Goal: Task Accomplishment & Management: Manage account settings

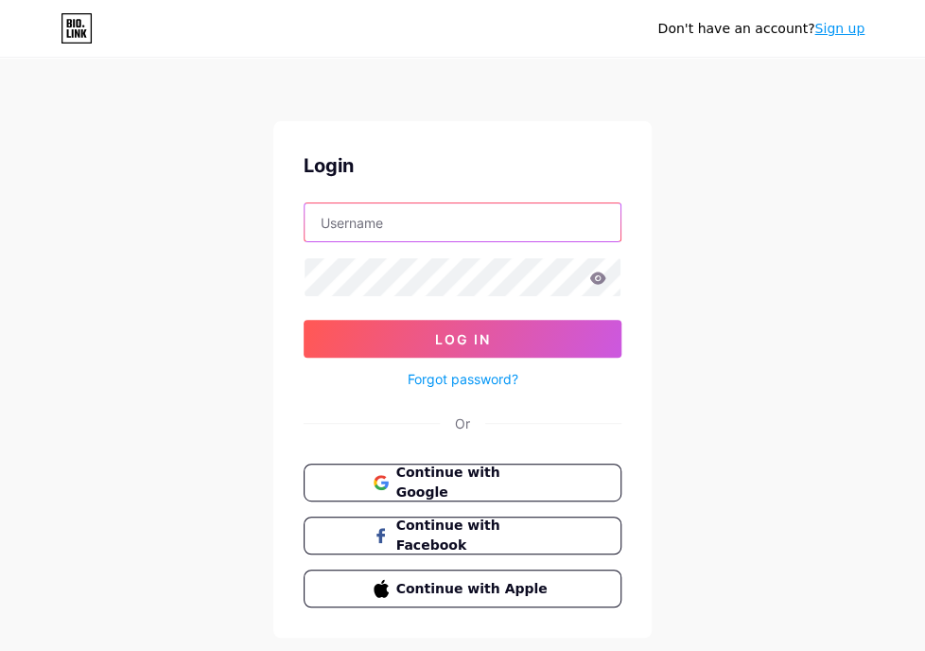
drag, startPoint x: 0, startPoint y: 0, endPoint x: 503, endPoint y: 218, distance: 548.5
click at [503, 218] on input "text" at bounding box center [463, 222] width 316 height 38
type input "ntltlchin@gmail.com"
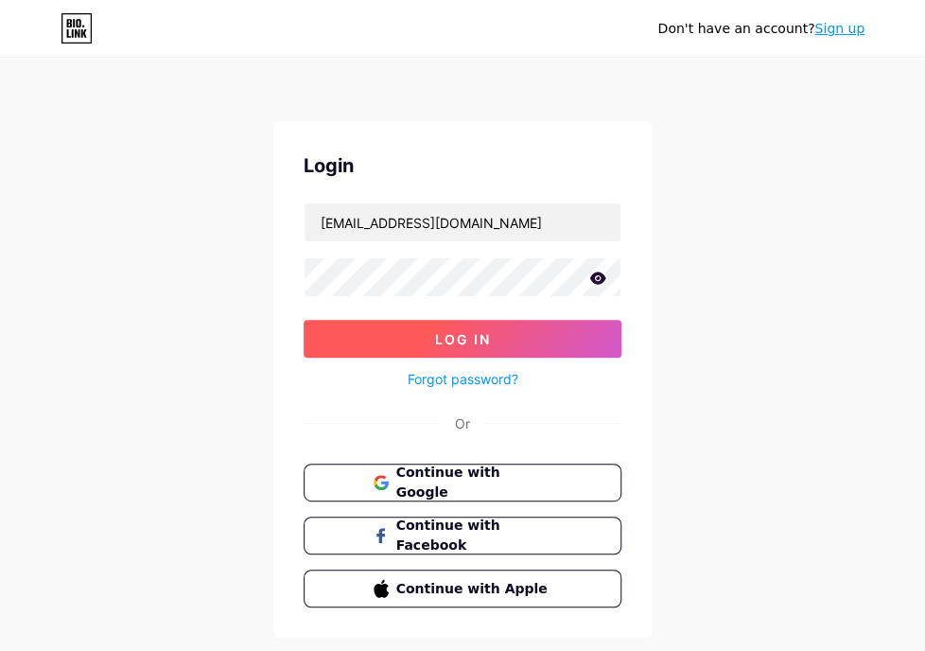
click at [477, 332] on span "Log In" at bounding box center [463, 339] width 56 height 16
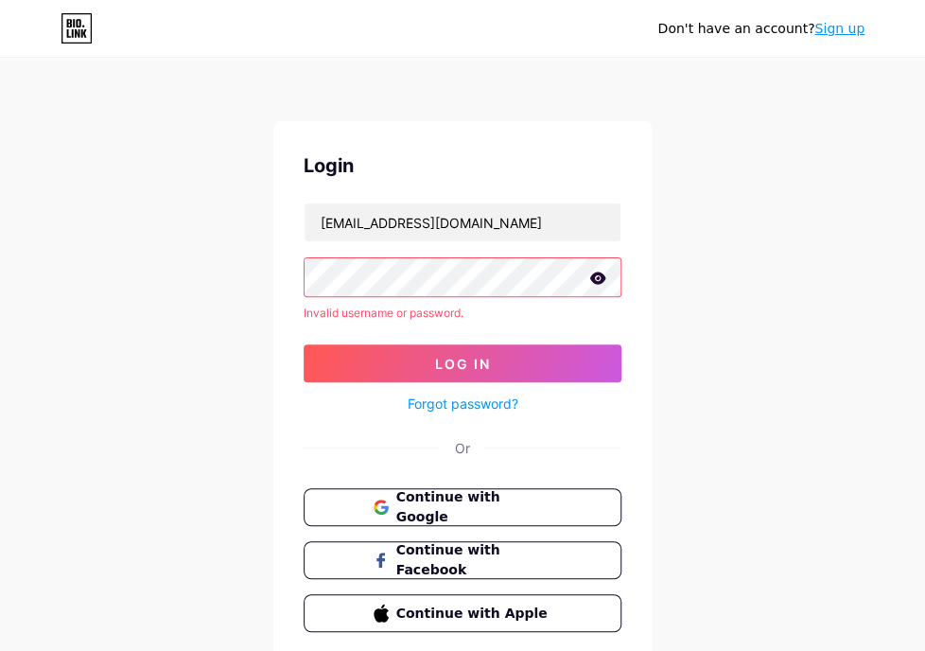
click at [834, 31] on link "Sign up" at bounding box center [839, 28] width 50 height 15
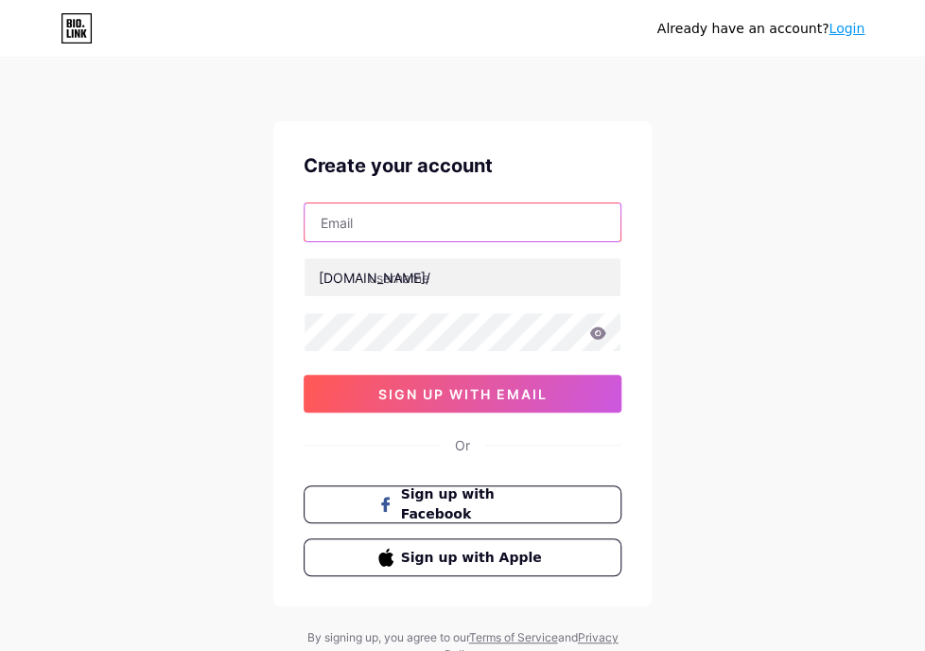
click at [434, 228] on input "text" at bounding box center [463, 222] width 316 height 38
type input "ntltlchin@gmail.com"
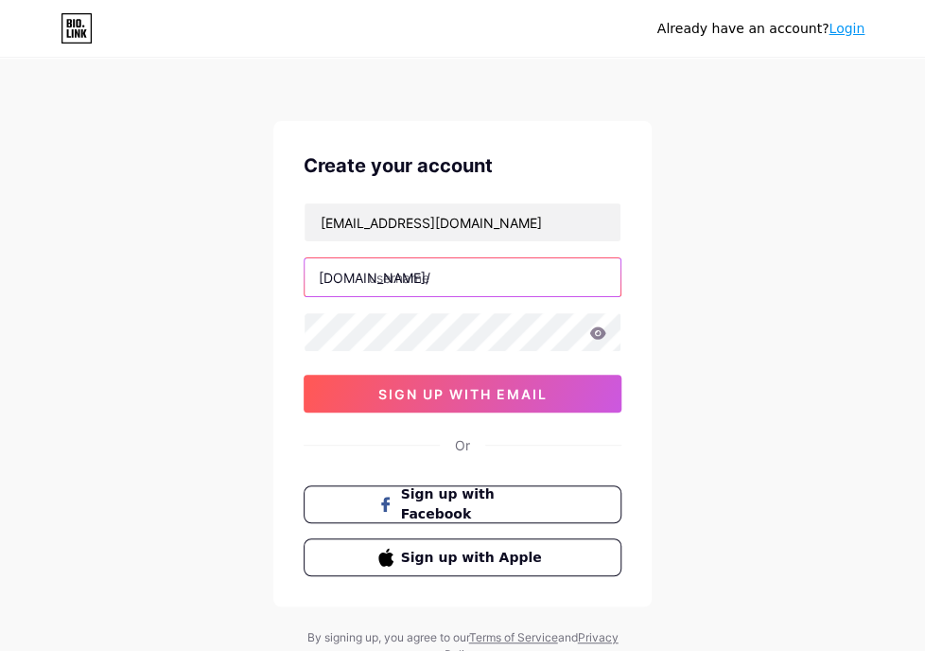
click at [432, 280] on input "text" at bounding box center [463, 277] width 316 height 38
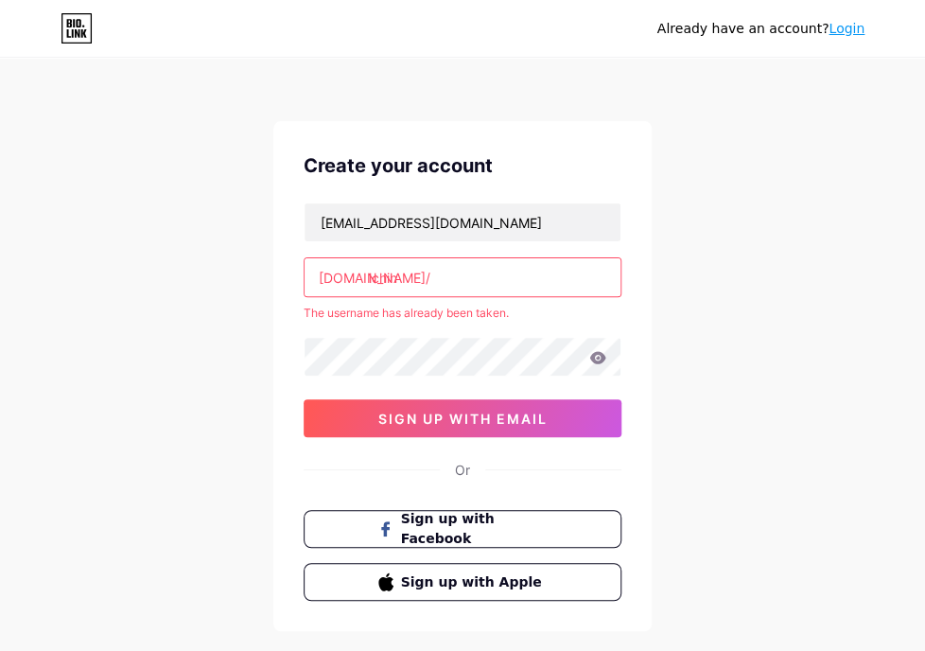
click at [405, 264] on input "lchin" at bounding box center [463, 277] width 316 height 38
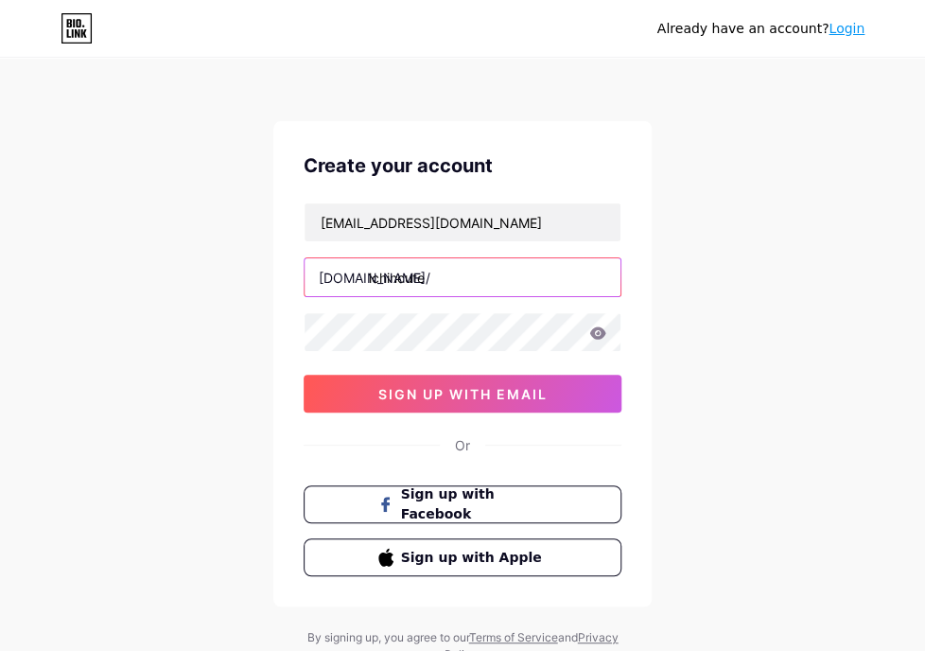
type input "lchincute"
drag, startPoint x: 763, startPoint y: 260, endPoint x: 707, endPoint y: 302, distance: 69.6
click at [762, 260] on div "Already have an account? Login Create your account ntltlchin@gmail.com bio.link…" at bounding box center [462, 362] width 925 height 724
click at [598, 334] on icon at bounding box center [597, 332] width 17 height 13
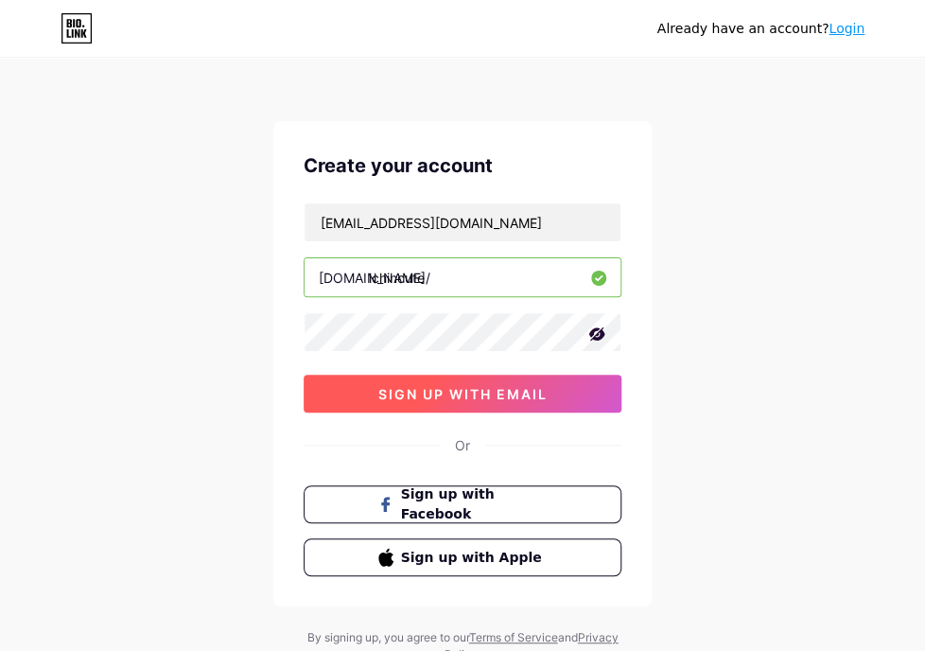
click at [569, 387] on button "sign up with email" at bounding box center [463, 394] width 318 height 38
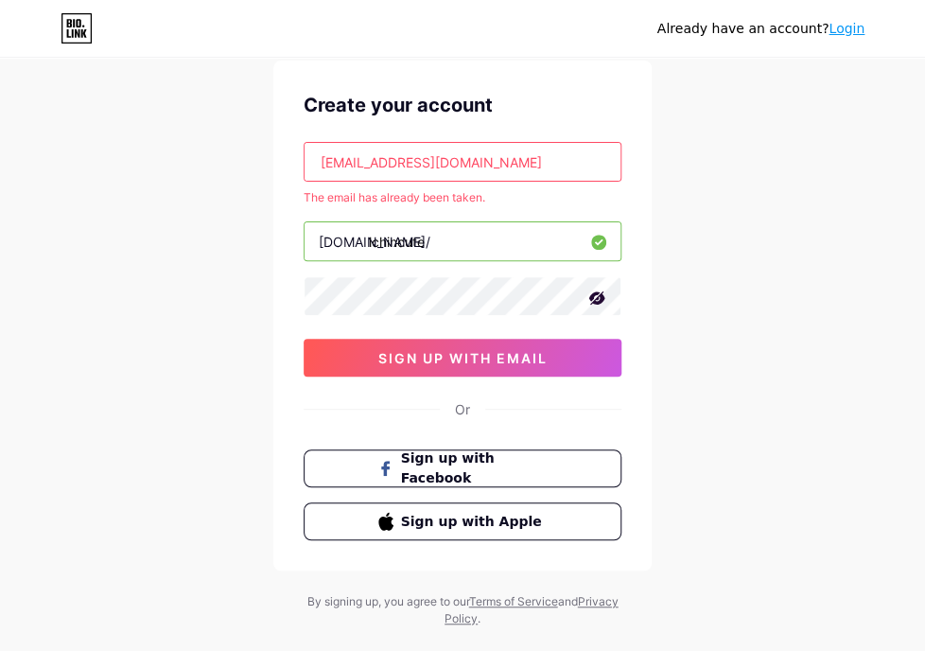
scroll to position [95, 0]
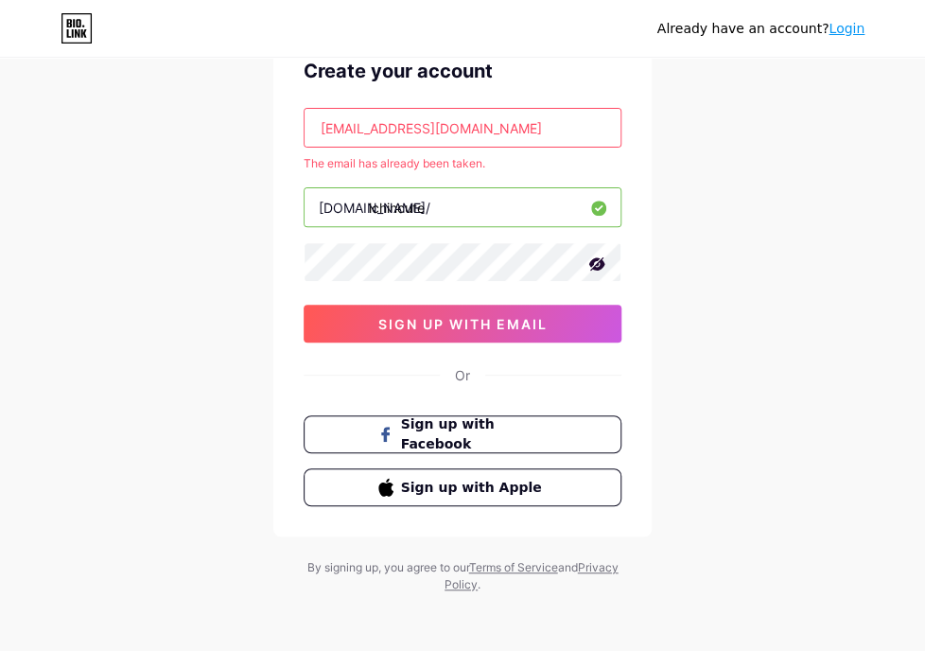
click at [848, 23] on link "Login" at bounding box center [846, 28] width 36 height 15
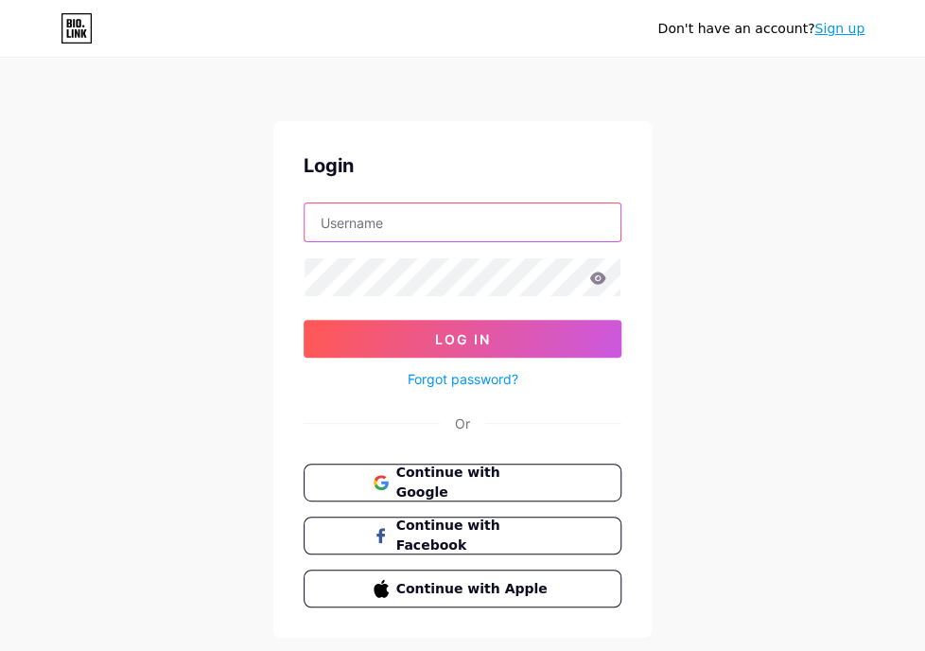
type input "ntltlchin@gmail.com"
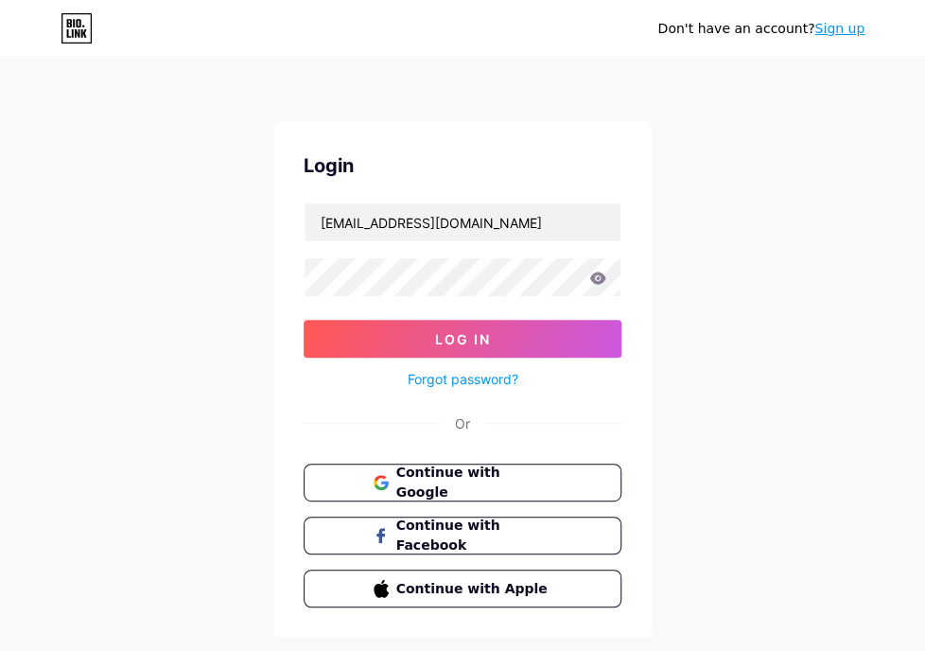
click at [465, 375] on link "Forgot password?" at bounding box center [463, 379] width 111 height 20
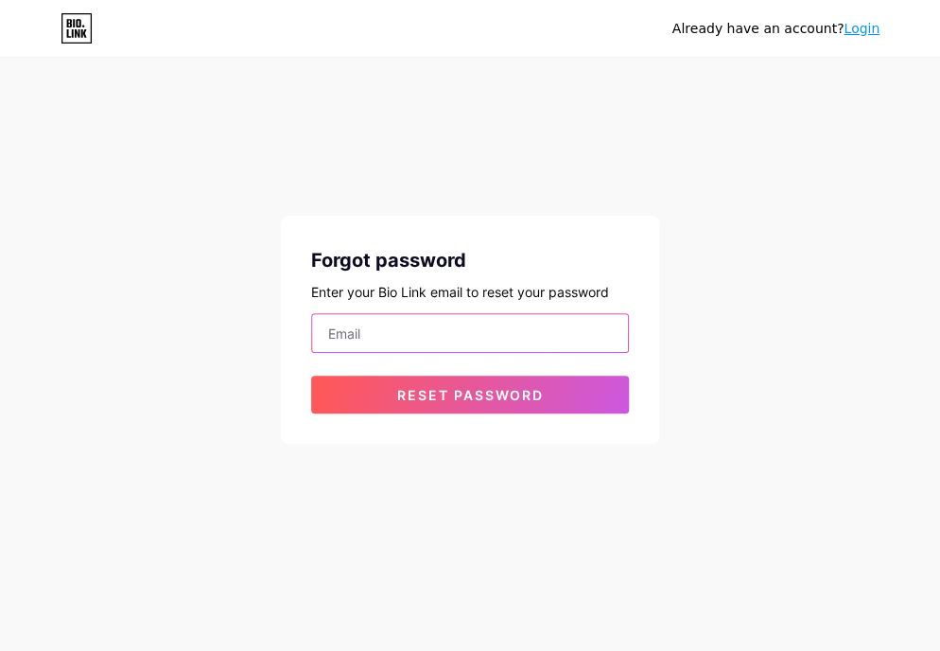
click at [466, 336] on input "email" at bounding box center [470, 333] width 316 height 38
type input "ntltlchin@gmail.com"
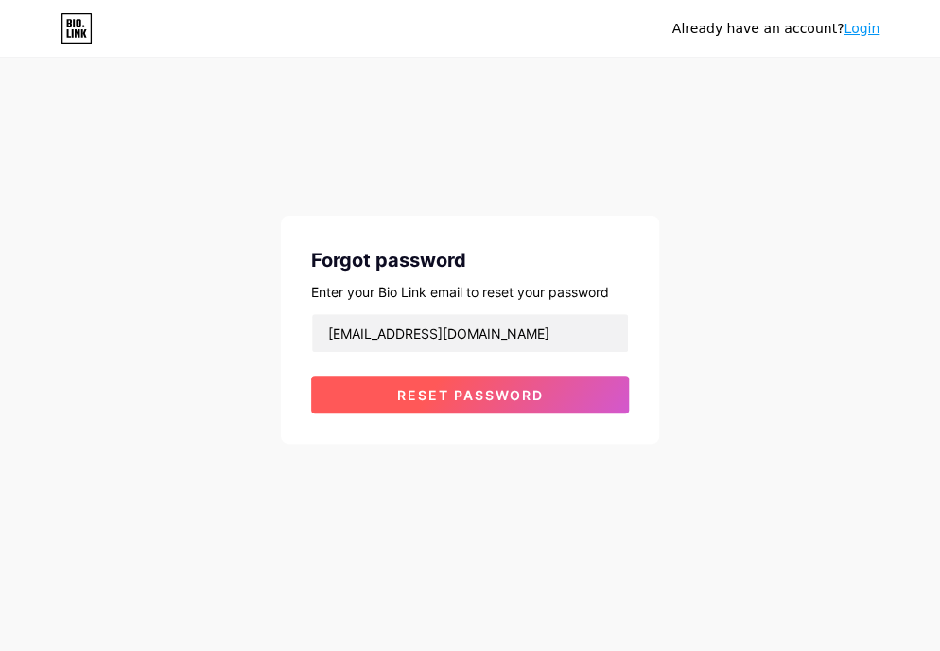
click at [430, 394] on span "Reset password" at bounding box center [470, 395] width 147 height 16
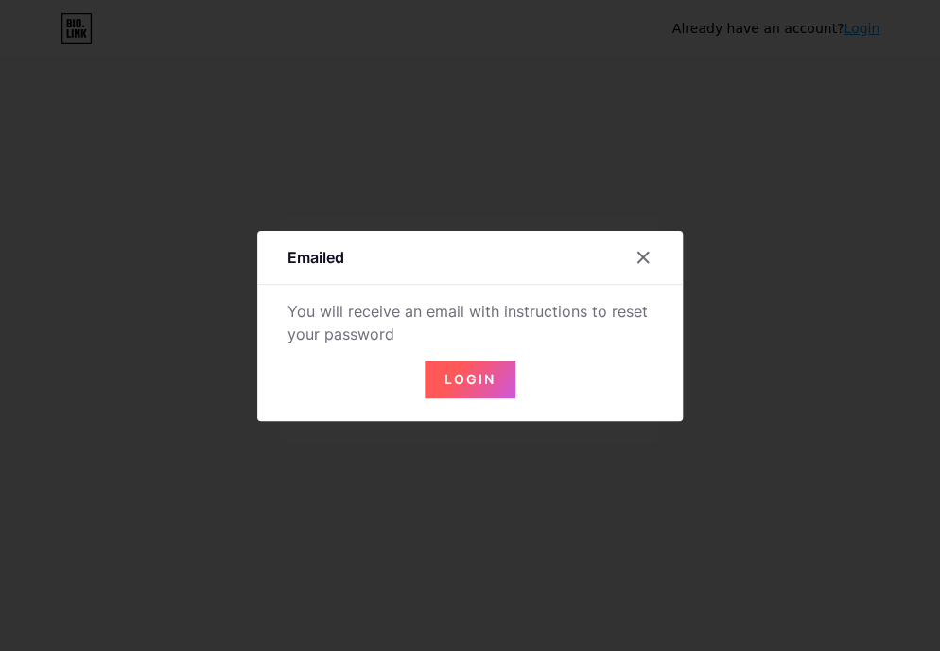
click at [456, 367] on button "Login" at bounding box center [470, 379] width 91 height 38
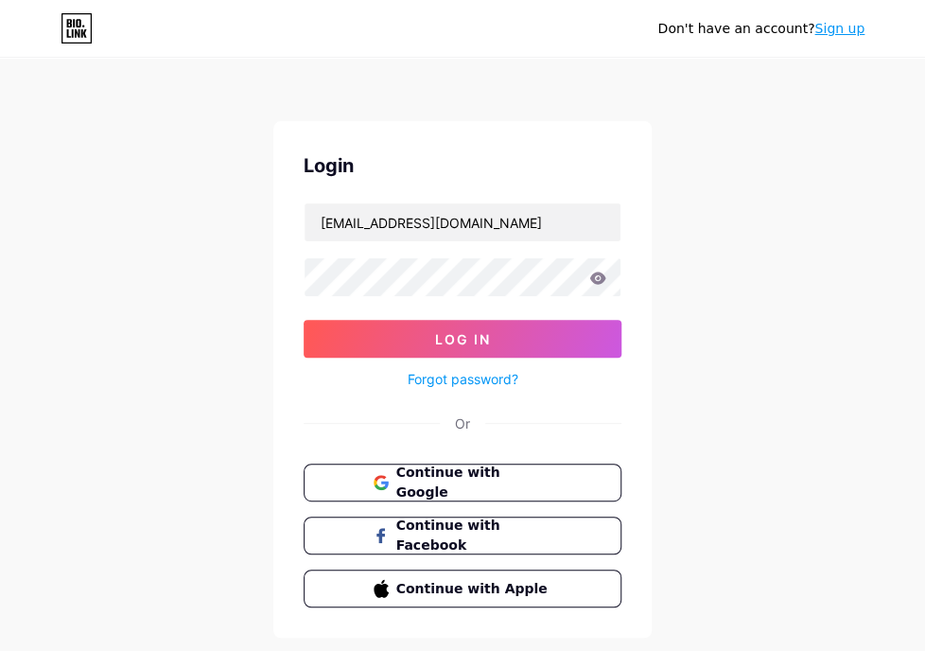
click at [600, 278] on icon at bounding box center [597, 277] width 17 height 13
click at [601, 283] on icon at bounding box center [598, 277] width 16 height 12
click at [533, 317] on form "ntltlchin@gmail.com Log In Forgot password?" at bounding box center [463, 296] width 318 height 188
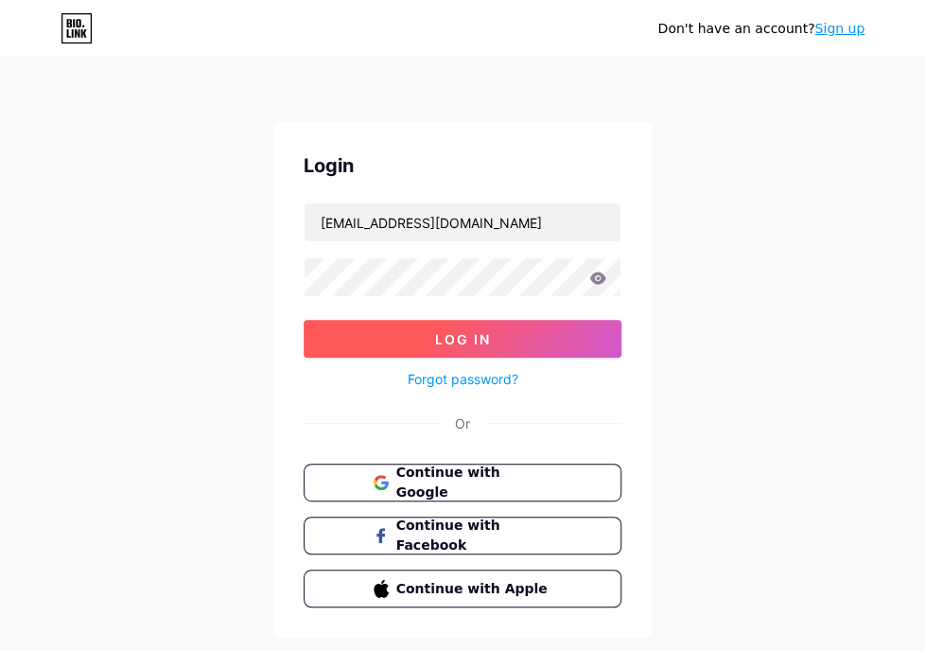
click at [521, 335] on button "Log In" at bounding box center [463, 339] width 318 height 38
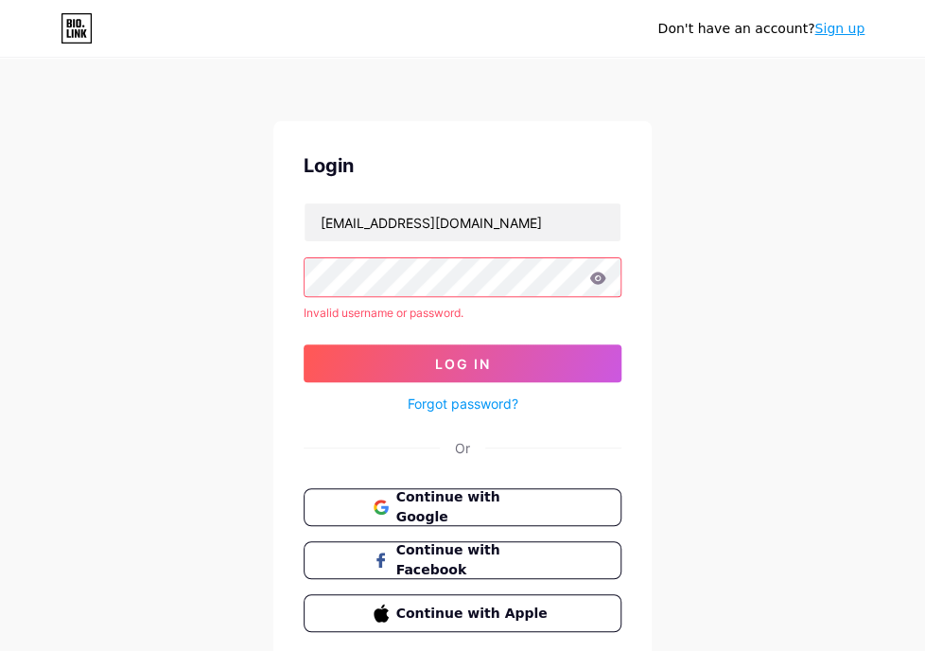
click at [599, 277] on icon at bounding box center [598, 277] width 16 height 12
click at [474, 404] on link "Forgot password?" at bounding box center [463, 403] width 111 height 20
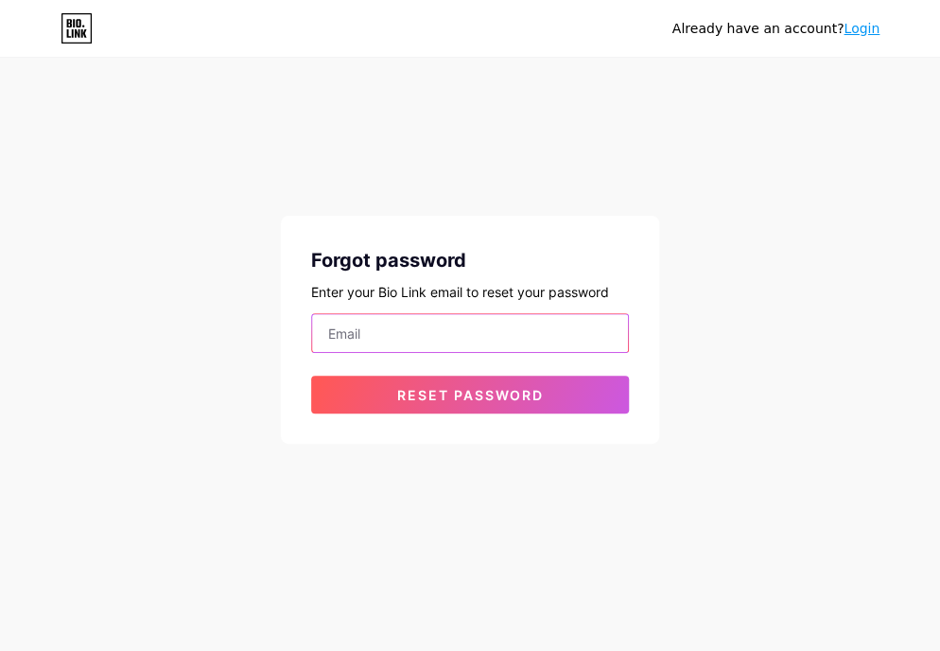
click at [435, 339] on input "email" at bounding box center [470, 333] width 316 height 38
type input "ntltlchin@gmail.com"
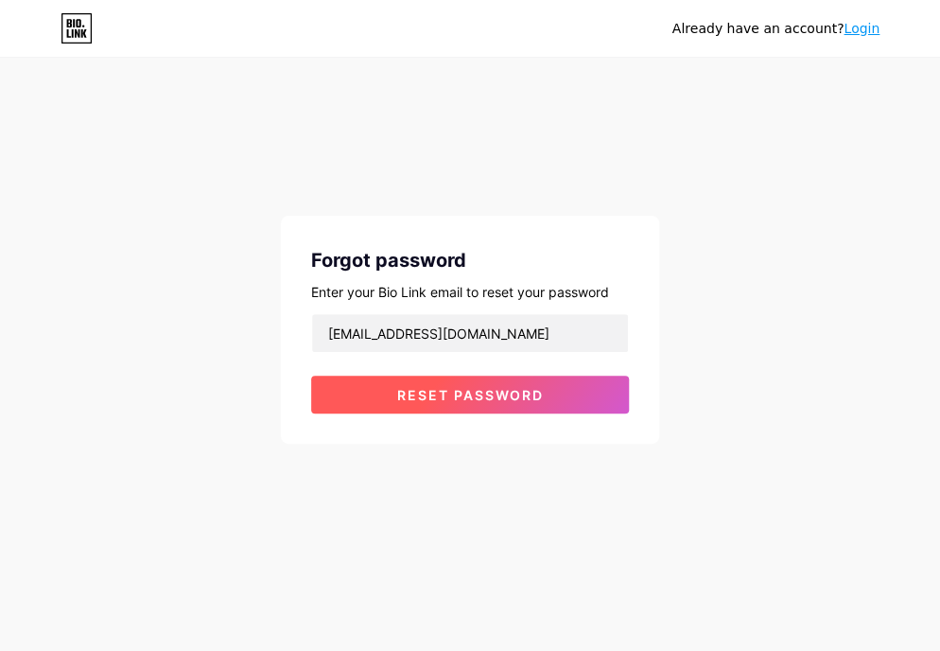
click at [397, 396] on span "Reset password" at bounding box center [470, 395] width 147 height 16
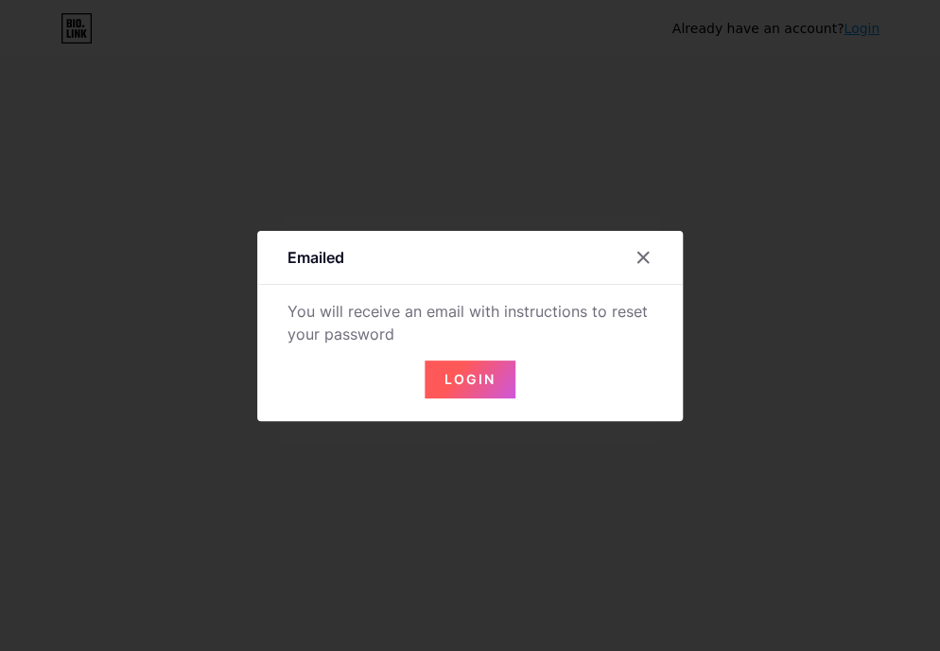
click at [459, 388] on button "Login" at bounding box center [470, 379] width 91 height 38
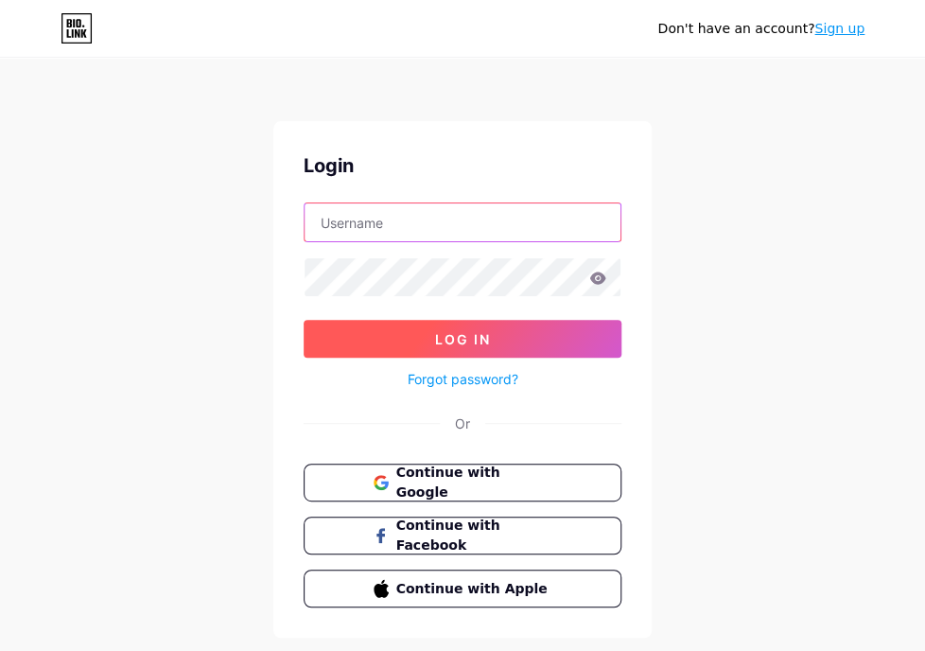
type input "ntltlchin@gmail.com"
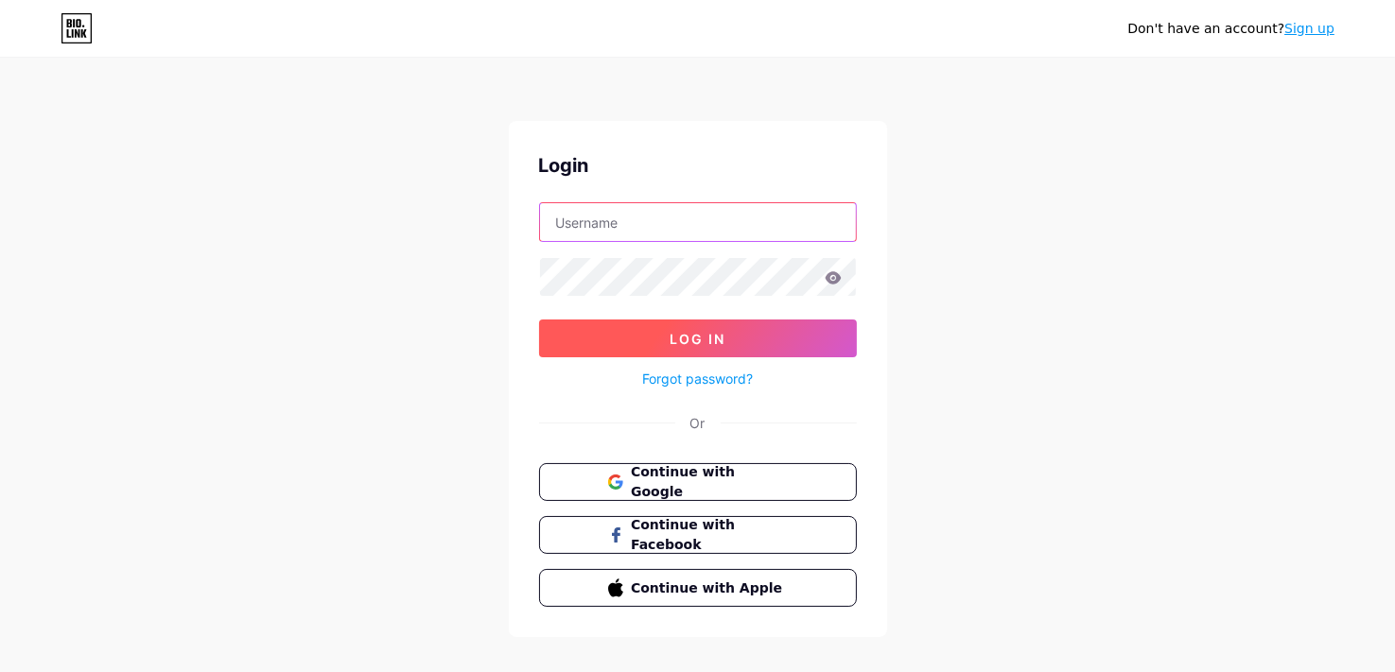
type input "ntltlchin@gmail.com"
click at [770, 325] on button "Log In" at bounding box center [698, 339] width 318 height 38
type input "ntltlchin@gmail.com"
click at [705, 333] on span "Log In" at bounding box center [698, 339] width 56 height 16
type input "ntltlchin@gmail.com"
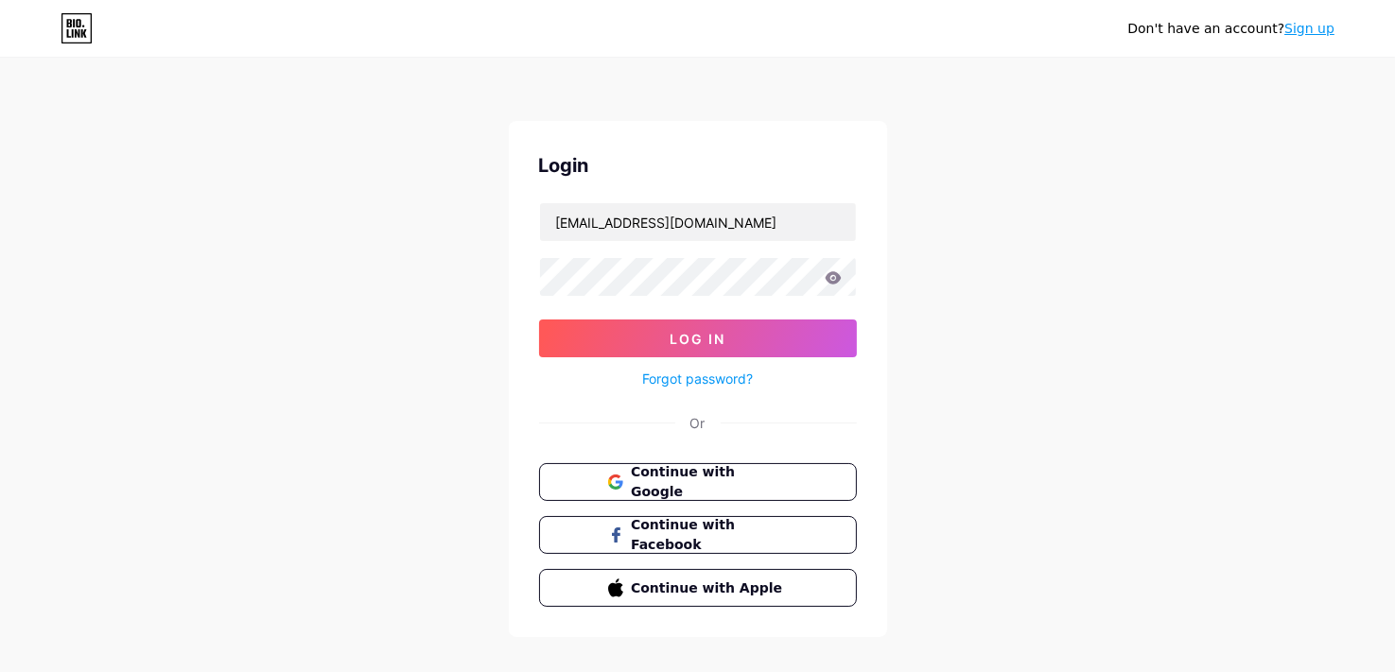
click at [834, 273] on icon at bounding box center [833, 277] width 16 height 12
click at [335, 281] on div "Don't have an account? Sign up Login ntltlchin@gmail.com Log In Forgot password…" at bounding box center [697, 349] width 1395 height 698
click at [539, 320] on button "Log In" at bounding box center [698, 339] width 318 height 38
click at [570, 340] on button "Log In" at bounding box center [698, 339] width 318 height 38
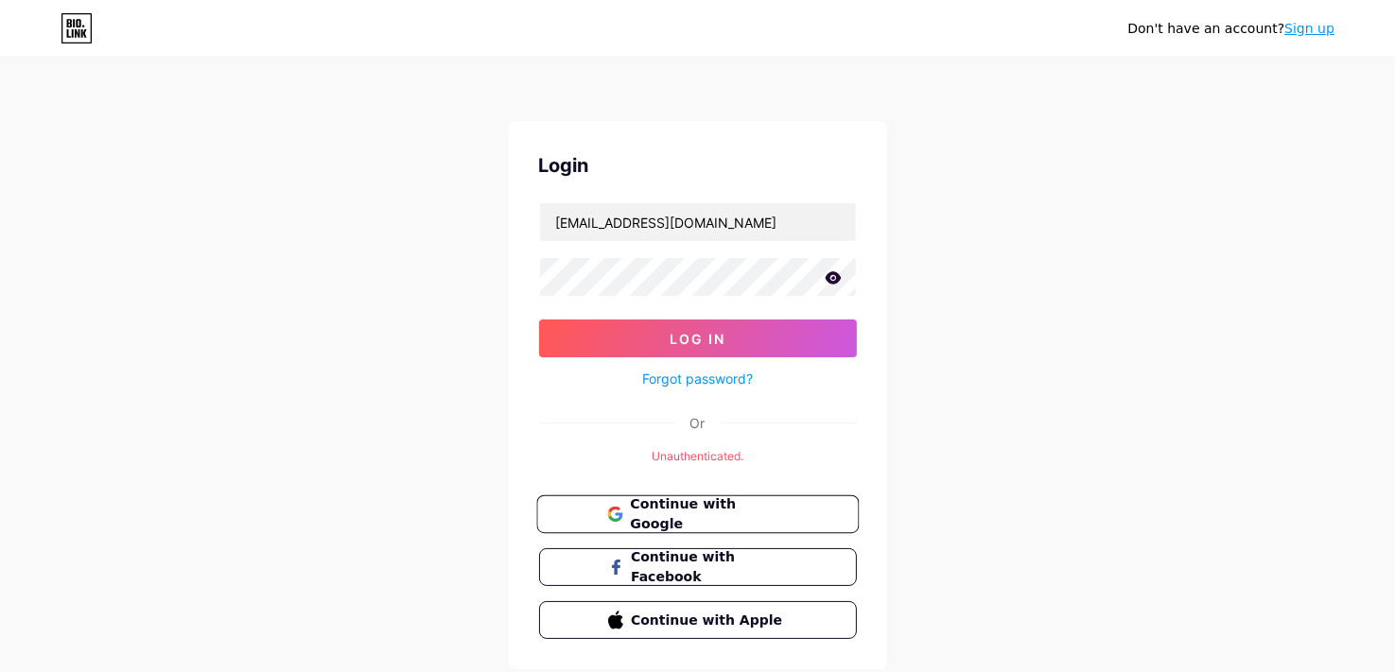
click at [698, 522] on button "Continue with Google" at bounding box center [697, 515] width 323 height 39
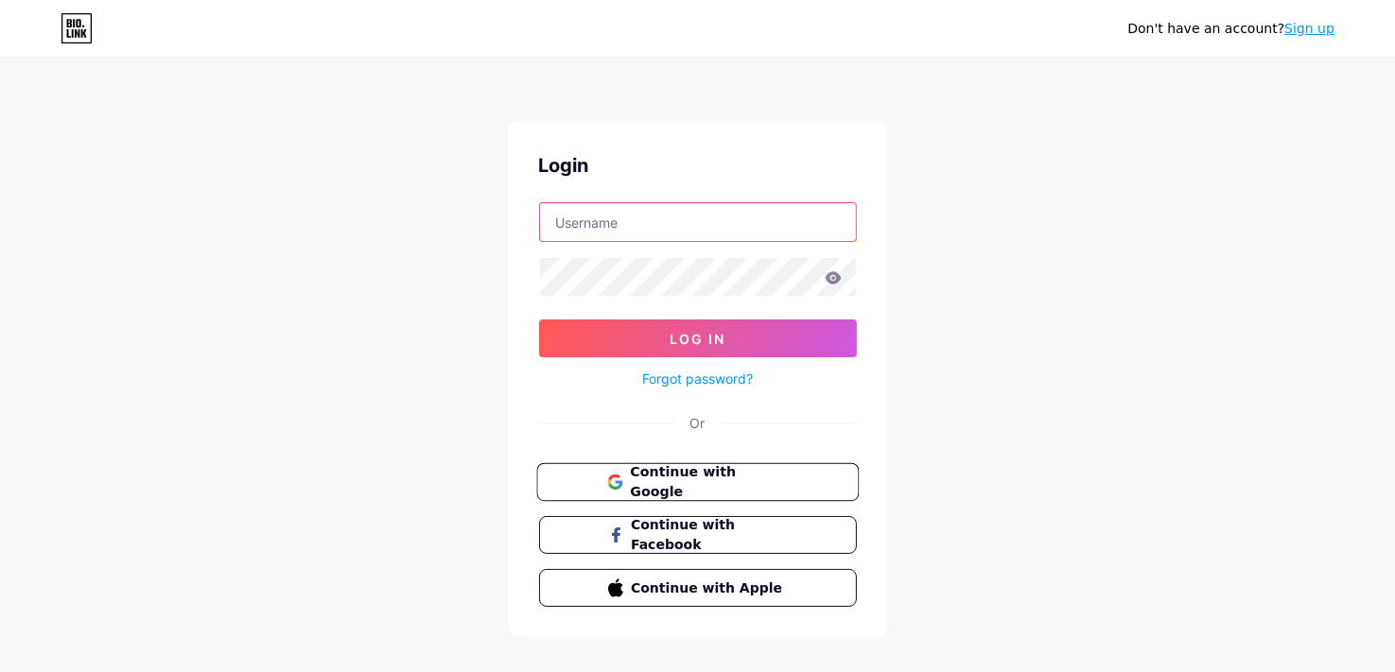
type input "ntltlchin@gmail.com"
click at [700, 478] on span "Continue with Google" at bounding box center [709, 482] width 158 height 41
type input "ntltlchin@gmail.com"
click at [838, 276] on icon at bounding box center [833, 277] width 16 height 12
click at [838, 271] on icon at bounding box center [833, 277] width 17 height 13
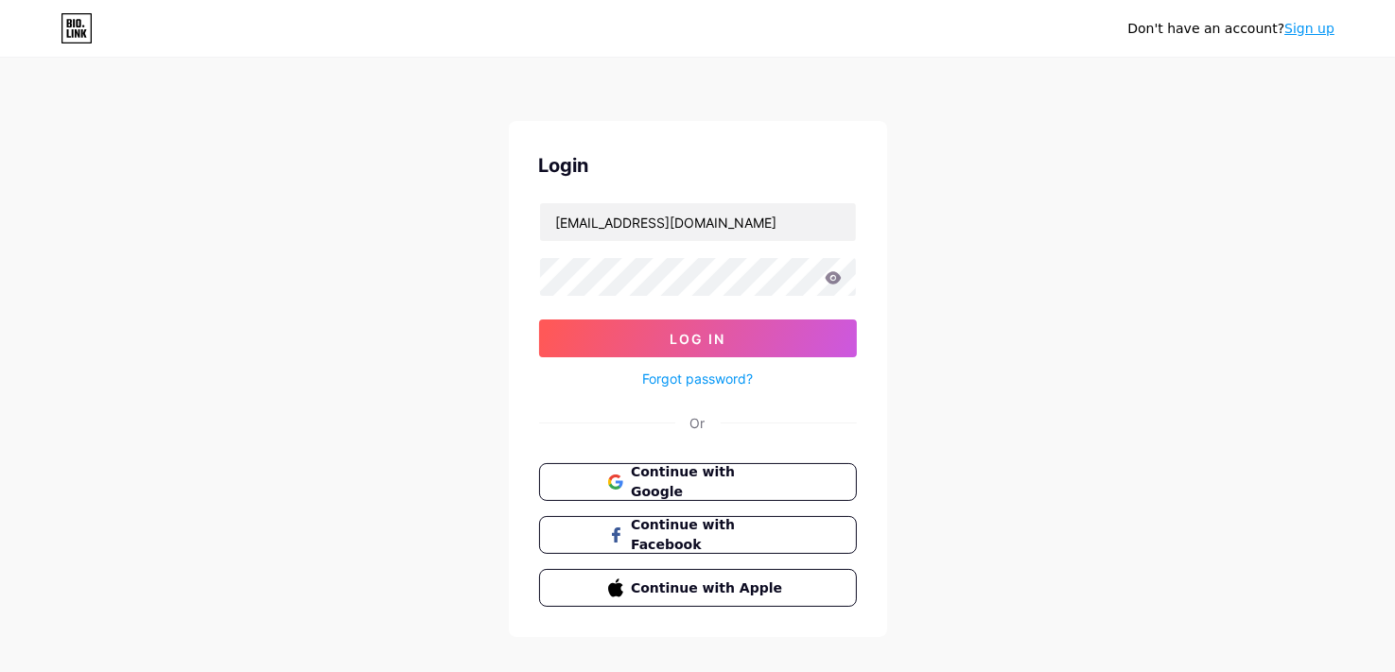
click at [836, 275] on icon at bounding box center [833, 277] width 16 height 12
click at [753, 334] on button "Log In" at bounding box center [698, 339] width 318 height 38
click at [620, 466] on button "Continue with Google" at bounding box center [697, 482] width 323 height 39
